Goal: Information Seeking & Learning: Learn about a topic

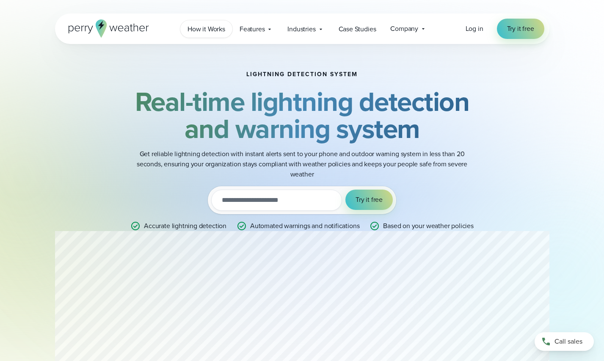
click at [209, 29] on span "How it Works" at bounding box center [207, 29] width 38 height 10
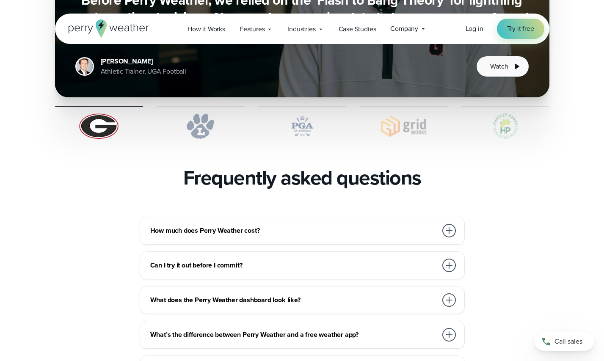
scroll to position [1740, 0]
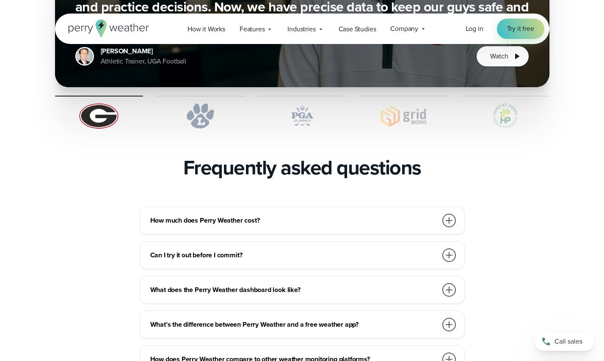
click at [444, 214] on div at bounding box center [450, 221] width 14 height 14
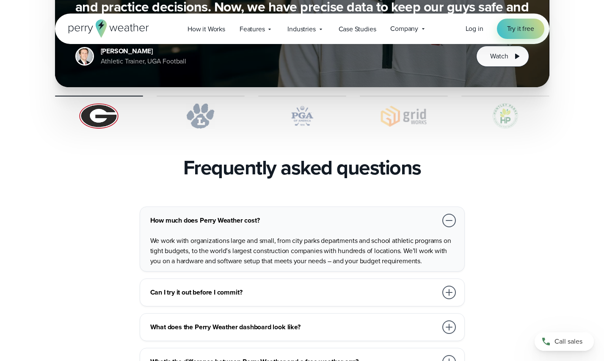
click at [444, 214] on div at bounding box center [450, 221] width 14 height 14
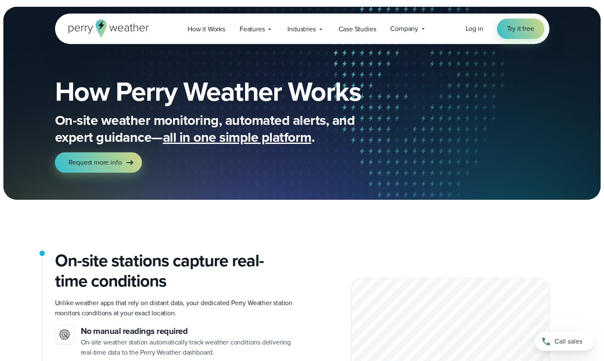
scroll to position [0, 0]
click at [288, 31] on div "Industries Featured Case Study How PGA of America is Prioritizing Golfer Safety…" at bounding box center [305, 28] width 51 height 17
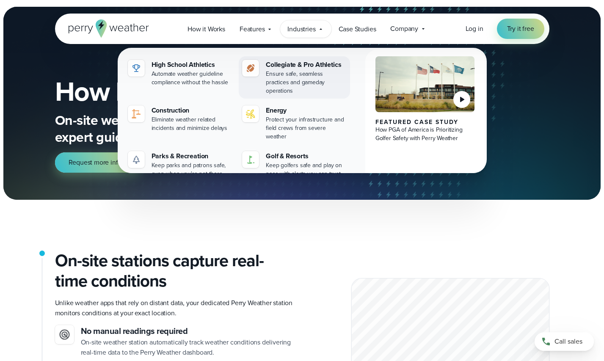
click at [311, 66] on div "Collegiate & Pro Athletics" at bounding box center [306, 65] width 81 height 10
